Goal: Find specific page/section: Find specific page/section

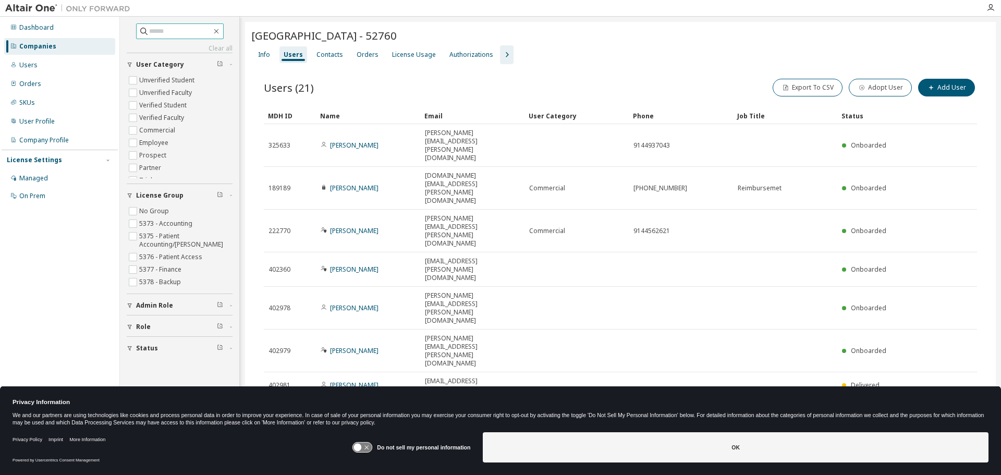
click at [175, 30] on input "text" at bounding box center [180, 31] width 63 height 10
click at [51, 44] on div "Companies" at bounding box center [37, 46] width 37 height 8
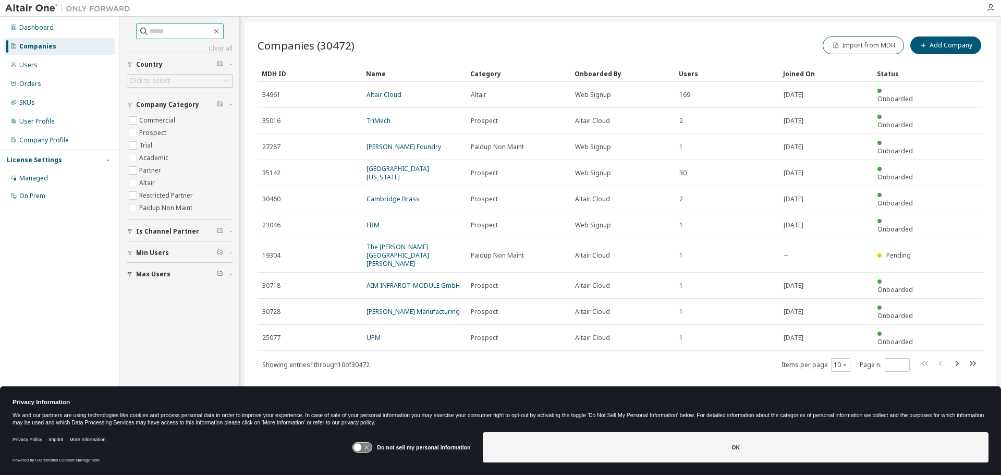
click at [172, 31] on input "text" at bounding box center [180, 31] width 63 height 10
type input "**********"
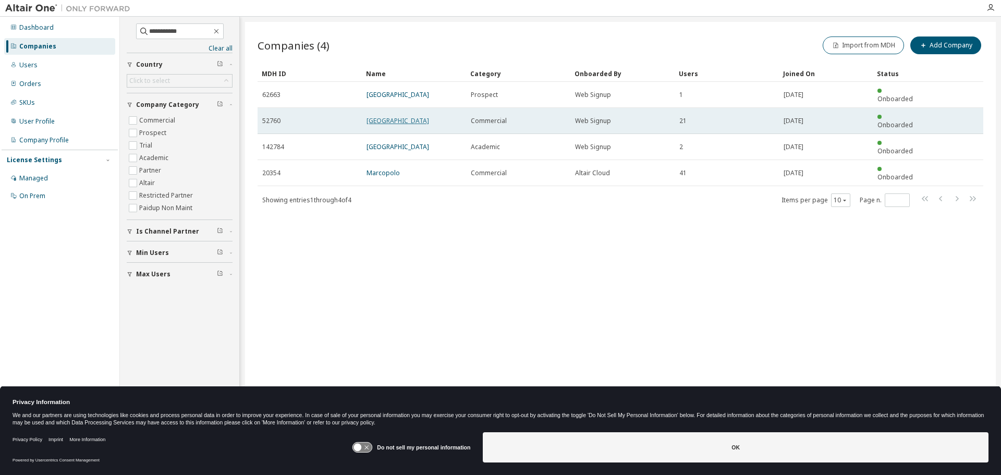
click at [429, 116] on link "[GEOGRAPHIC_DATA]" at bounding box center [398, 120] width 63 height 9
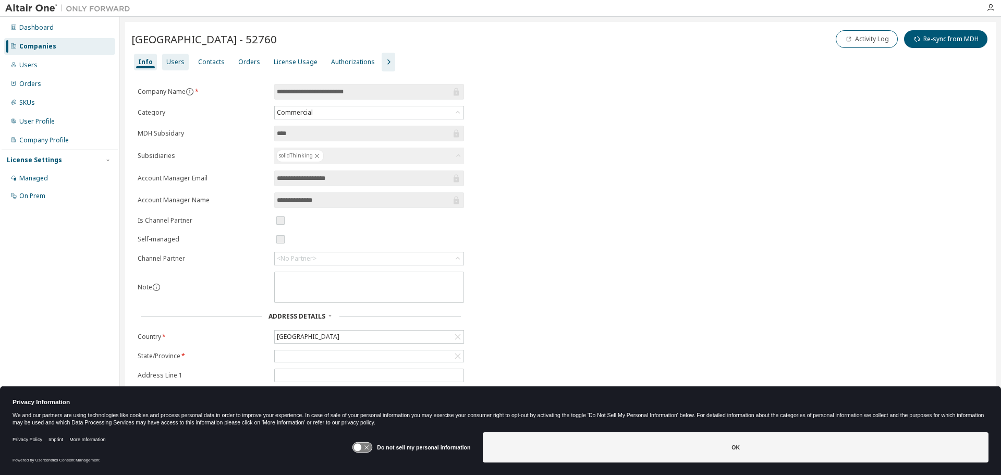
click at [176, 62] on div "Users" at bounding box center [175, 62] width 18 height 8
